Goal: Task Accomplishment & Management: Manage account settings

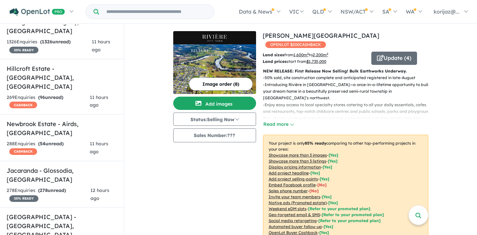
scroll to position [726, 0]
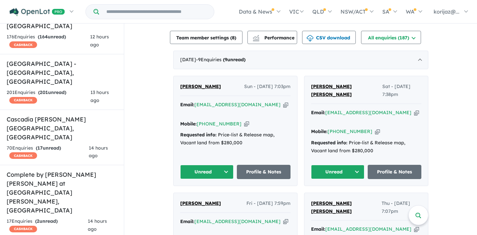
scroll to position [239, 0]
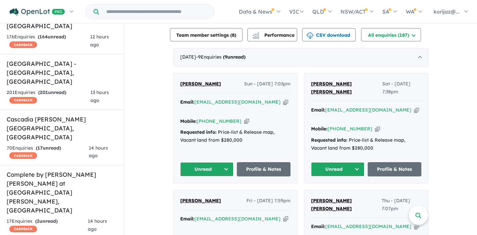
click at [279, 118] on div "Mobile: +61 432 505 755 Copied!" at bounding box center [235, 122] width 110 height 8
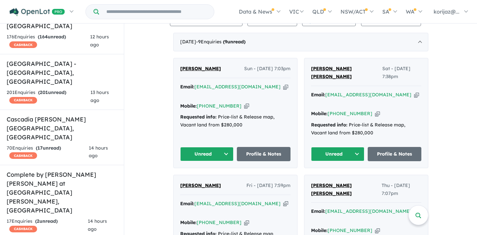
scroll to position [256, 0]
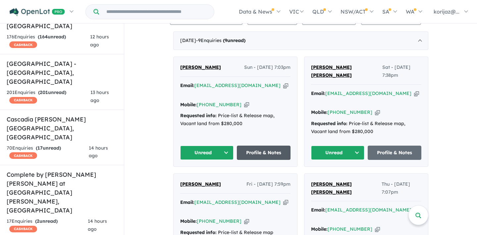
click at [266, 146] on link "Profile & Notes" at bounding box center [264, 153] width 54 height 14
click at [402, 139] on div "Campbell Jardine Sat - 11/10/2025, 7:38pm Email: camjards10@gmail.com Copied! M…" at bounding box center [365, 112] width 123 height 110
click at [400, 146] on link "Profile & Notes" at bounding box center [395, 153] width 54 height 14
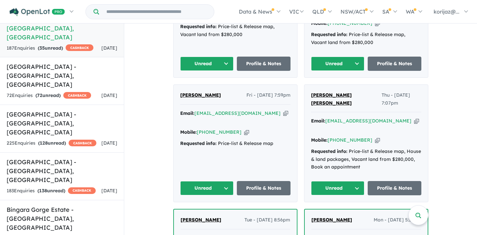
scroll to position [1151, 0]
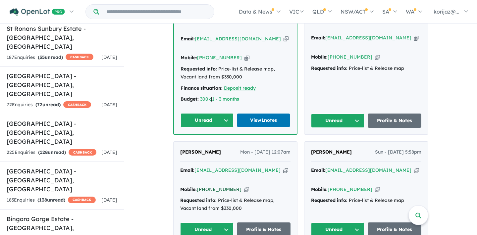
scroll to position [312, 0]
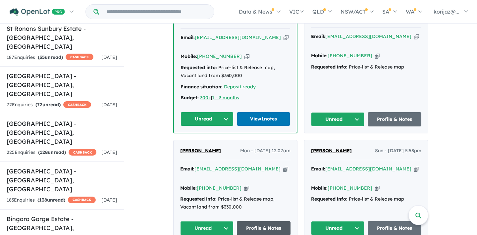
click at [255, 221] on link "Profile & Notes" at bounding box center [264, 228] width 54 height 14
click at [384, 221] on link "Profile & Notes" at bounding box center [395, 228] width 54 height 14
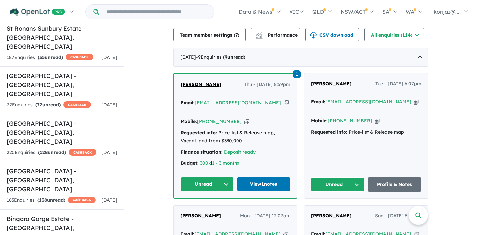
scroll to position [246, 0]
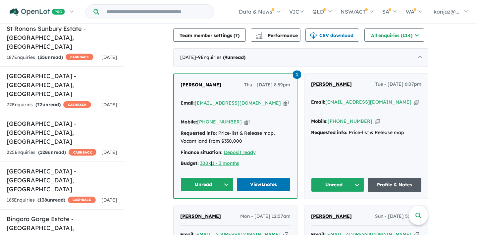
click at [380, 178] on link "Profile & Notes" at bounding box center [395, 185] width 54 height 14
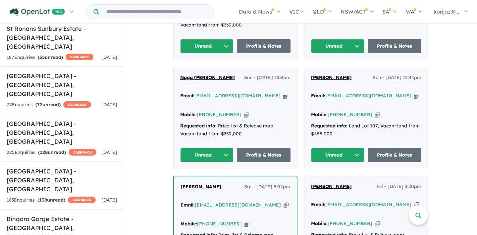
scroll to position [495, 0]
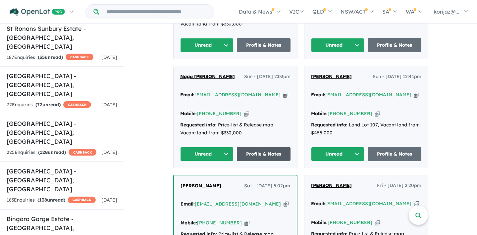
click at [246, 147] on link "Profile & Notes" at bounding box center [264, 154] width 54 height 14
click at [384, 147] on link "Profile & Notes" at bounding box center [395, 154] width 54 height 14
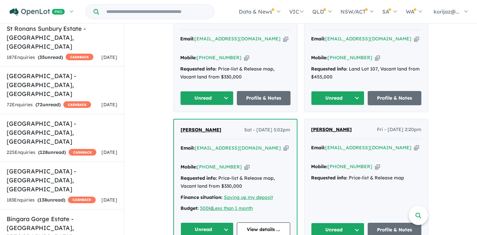
scroll to position [552, 0]
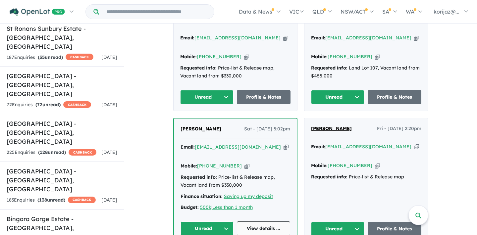
click at [256, 221] on link "View details ..." at bounding box center [263, 228] width 53 height 14
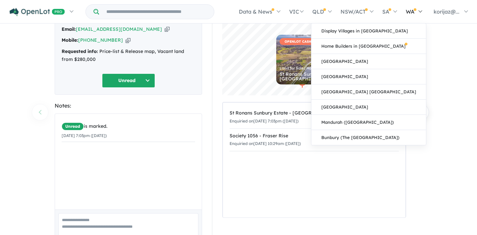
scroll to position [46, 0]
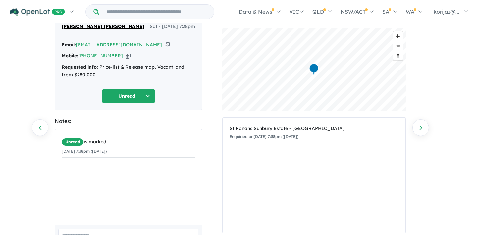
scroll to position [30, 0]
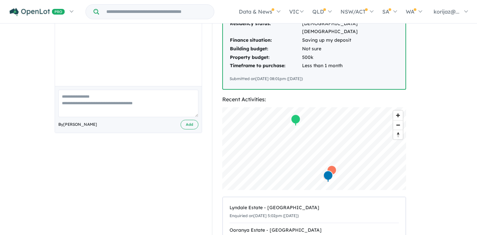
scroll to position [169, 0]
